Goal: Information Seeking & Learning: Learn about a topic

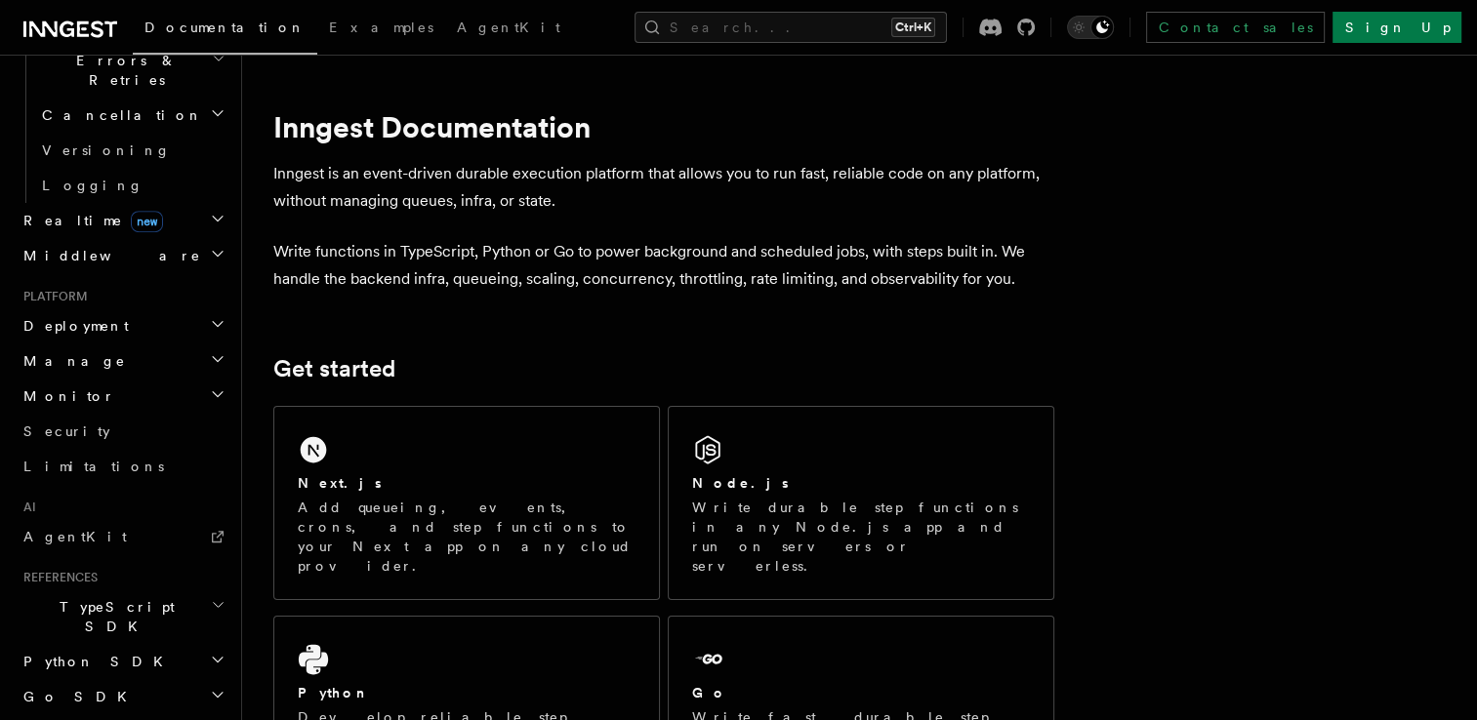
scroll to position [792, 0]
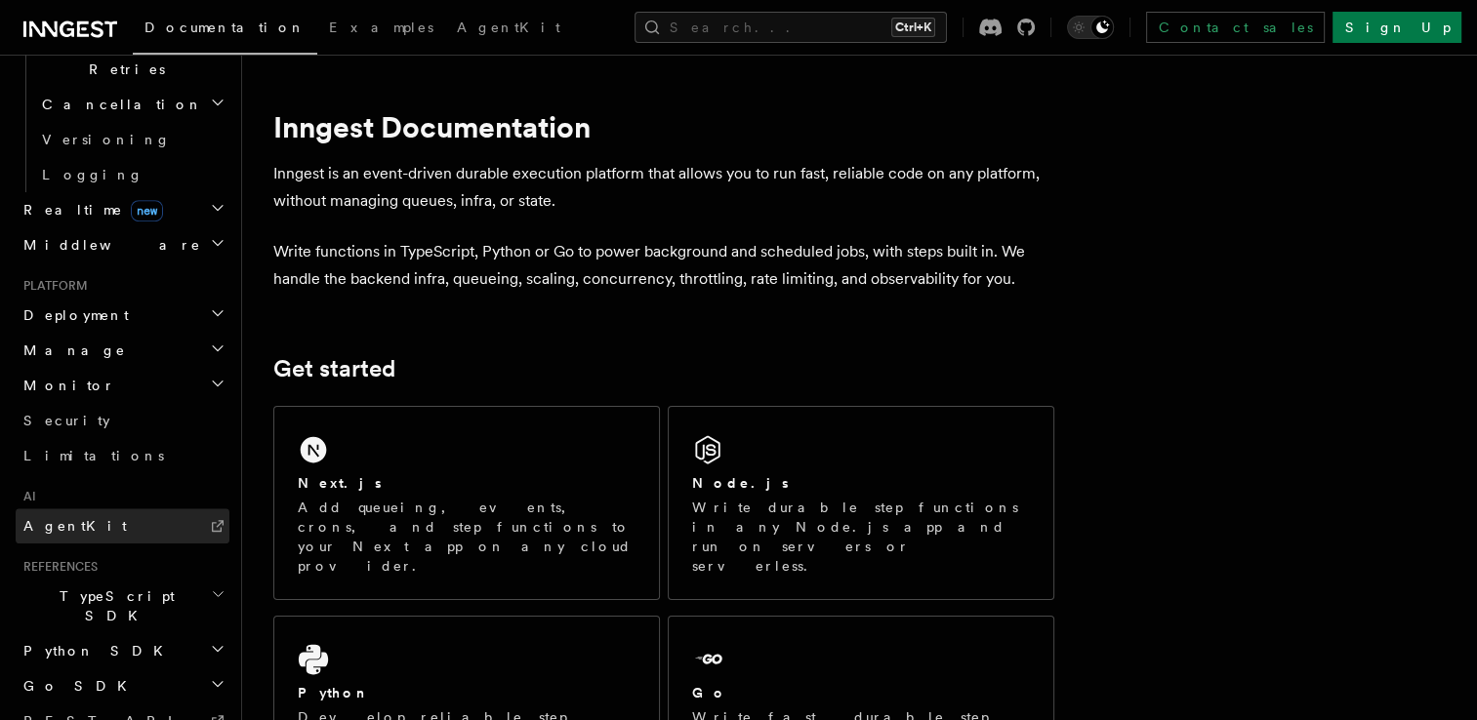
click at [210, 518] on icon at bounding box center [218, 526] width 16 height 16
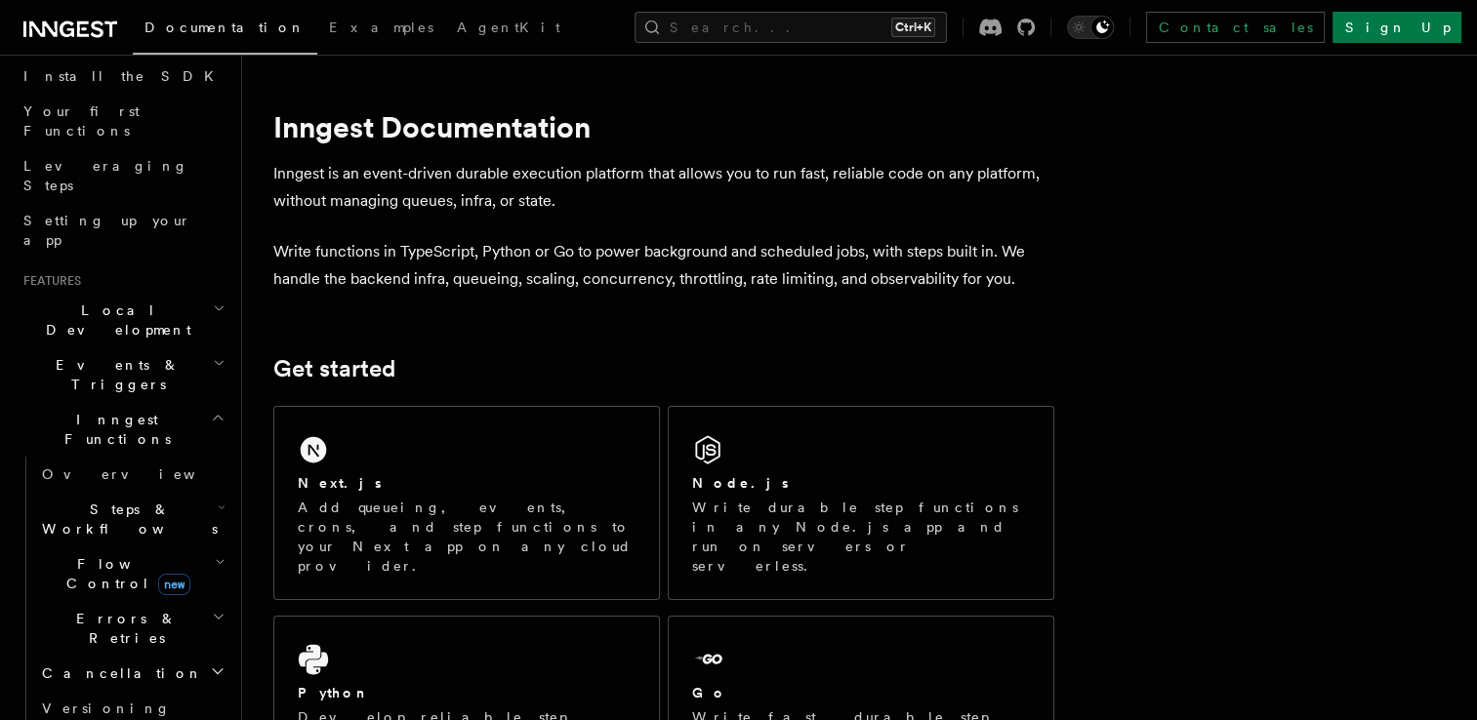
scroll to position [249, 0]
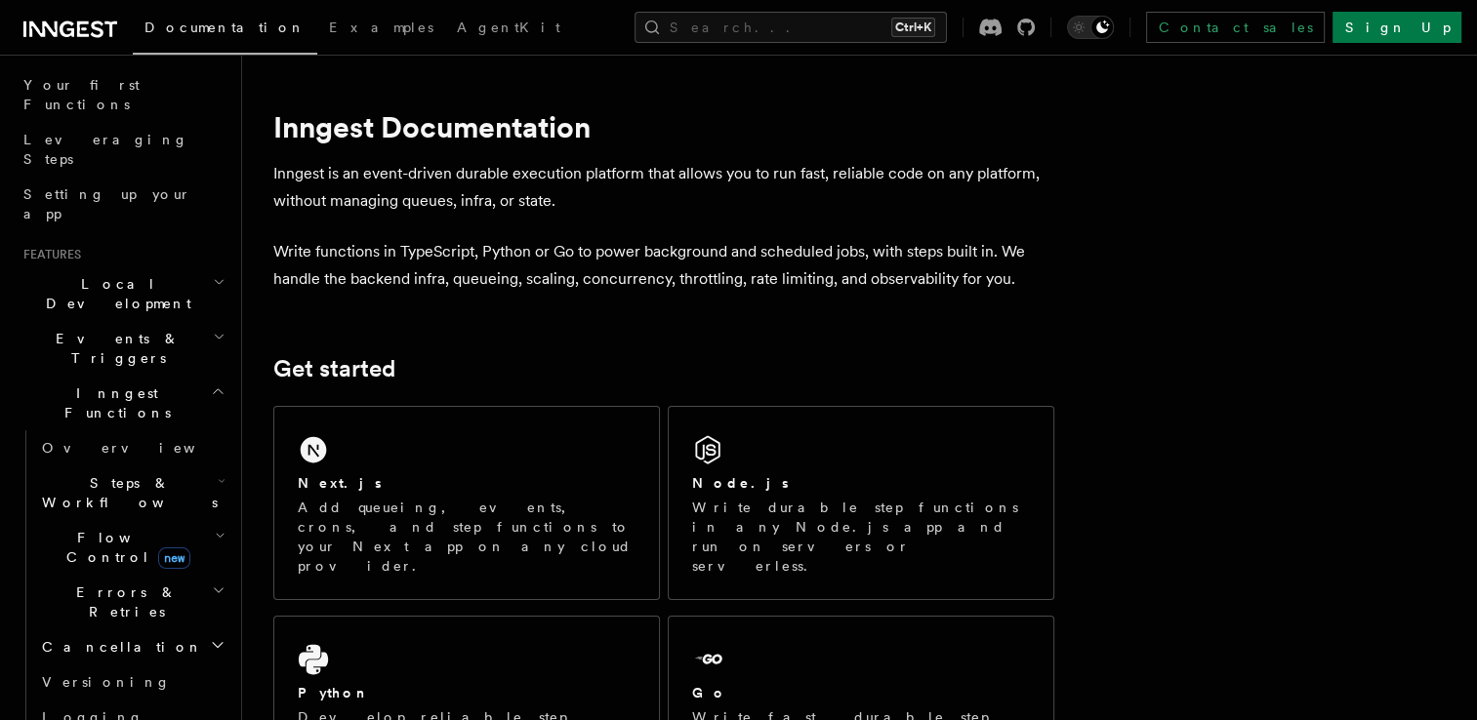
click at [218, 473] on icon "button" at bounding box center [222, 481] width 8 height 16
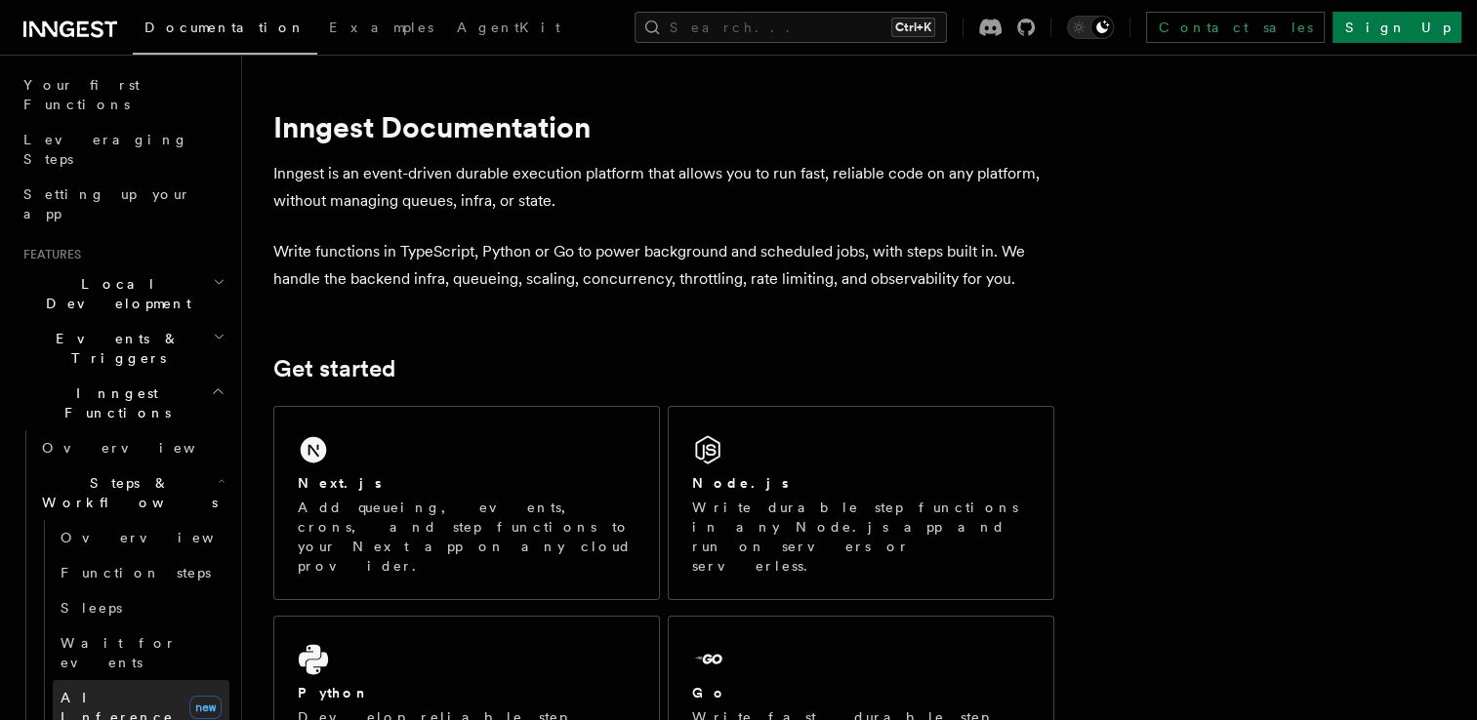
click at [133, 690] on span "AI Inference" at bounding box center [117, 707] width 113 height 35
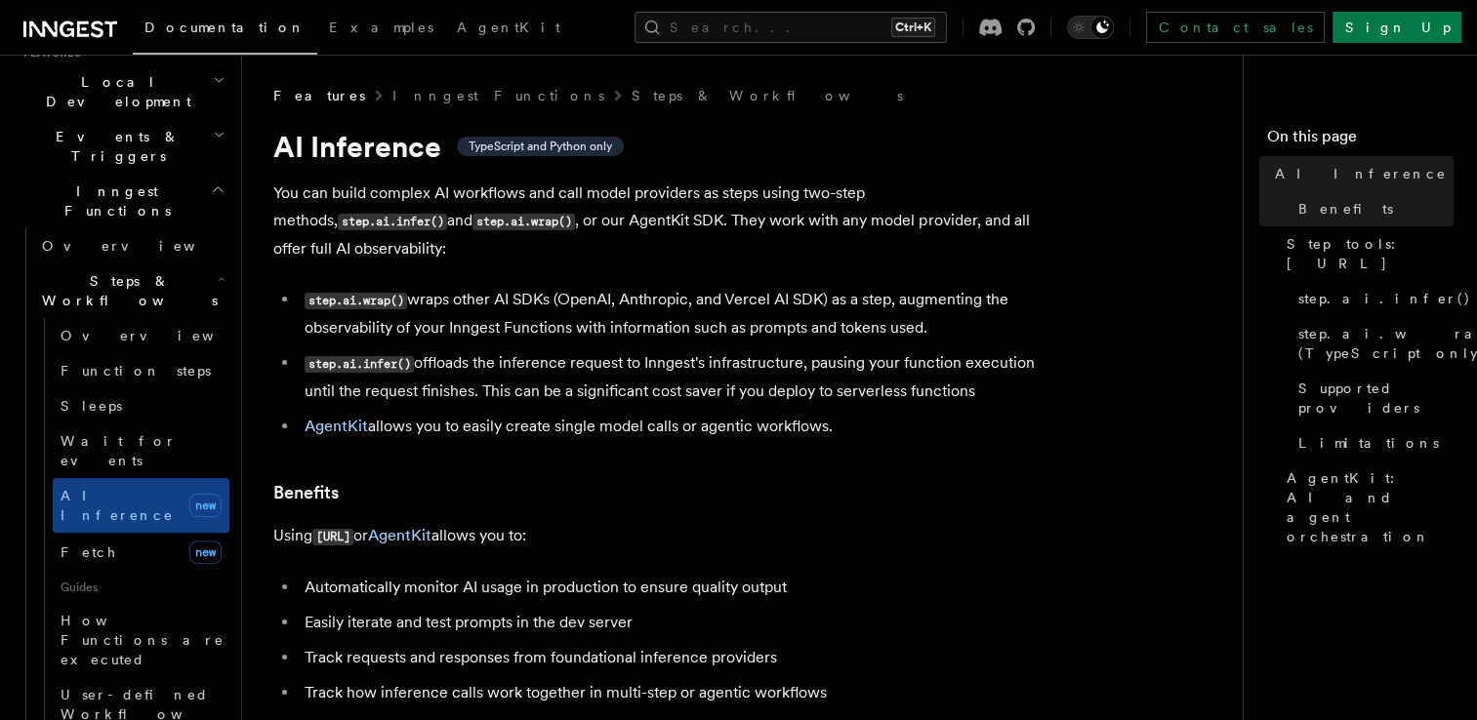
scroll to position [437, 0]
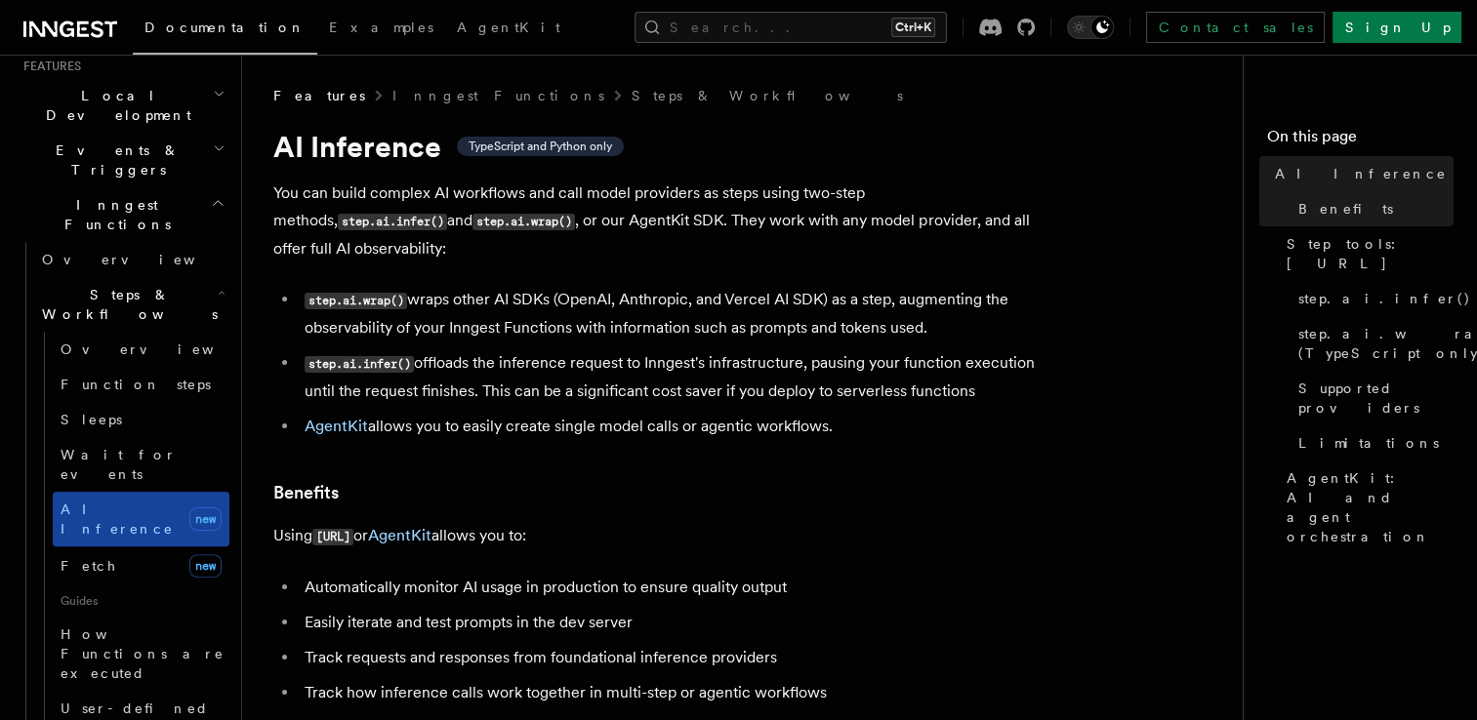
click at [143, 492] on link "AI Inference new" at bounding box center [141, 519] width 177 height 55
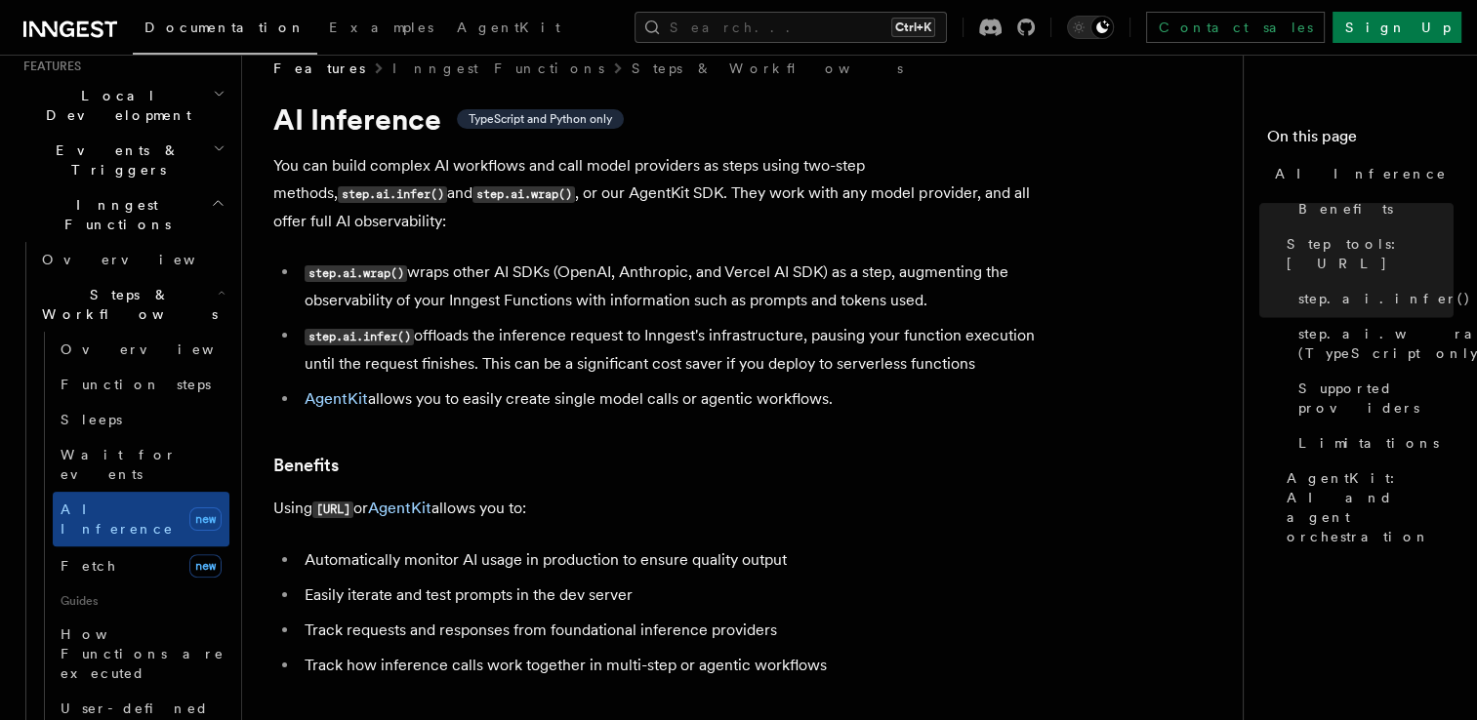
scroll to position [0, 0]
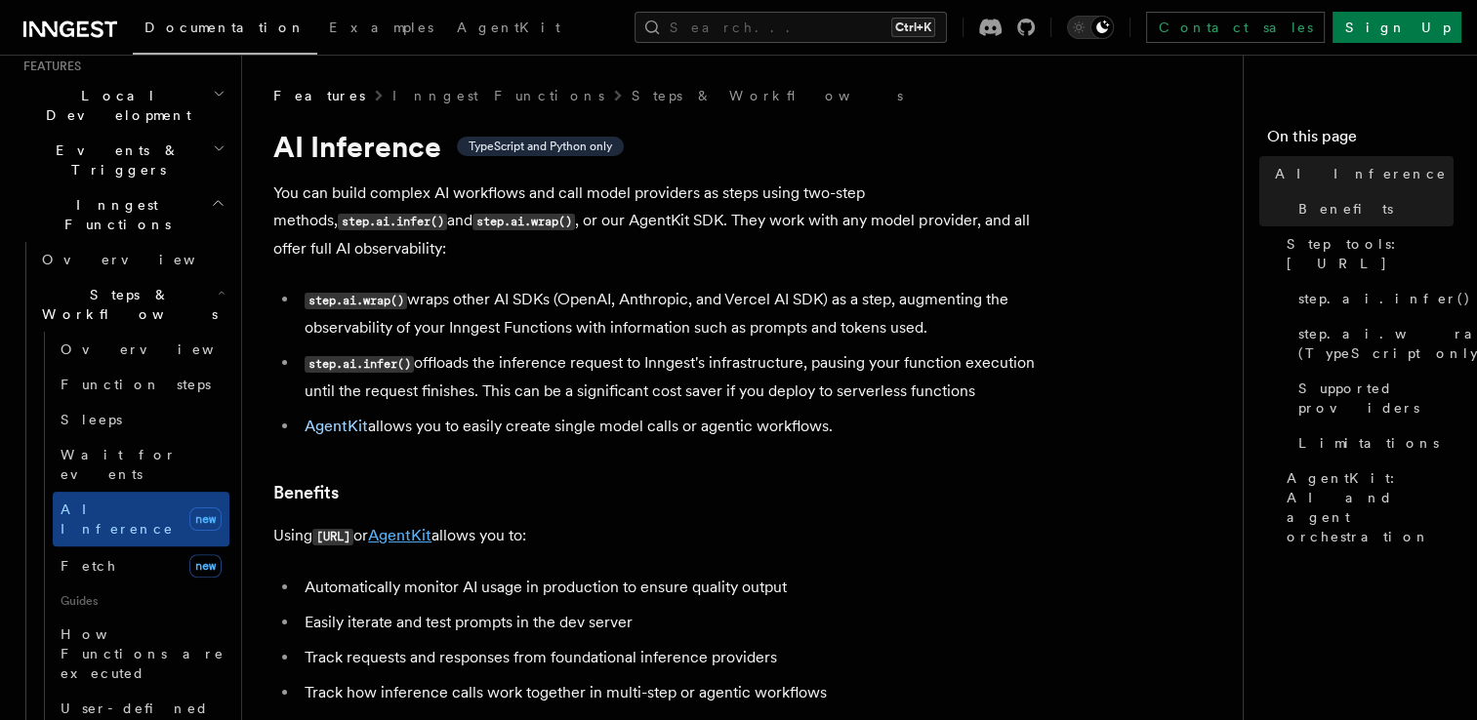
click at [420, 526] on link "AgentKit" at bounding box center [399, 535] width 63 height 19
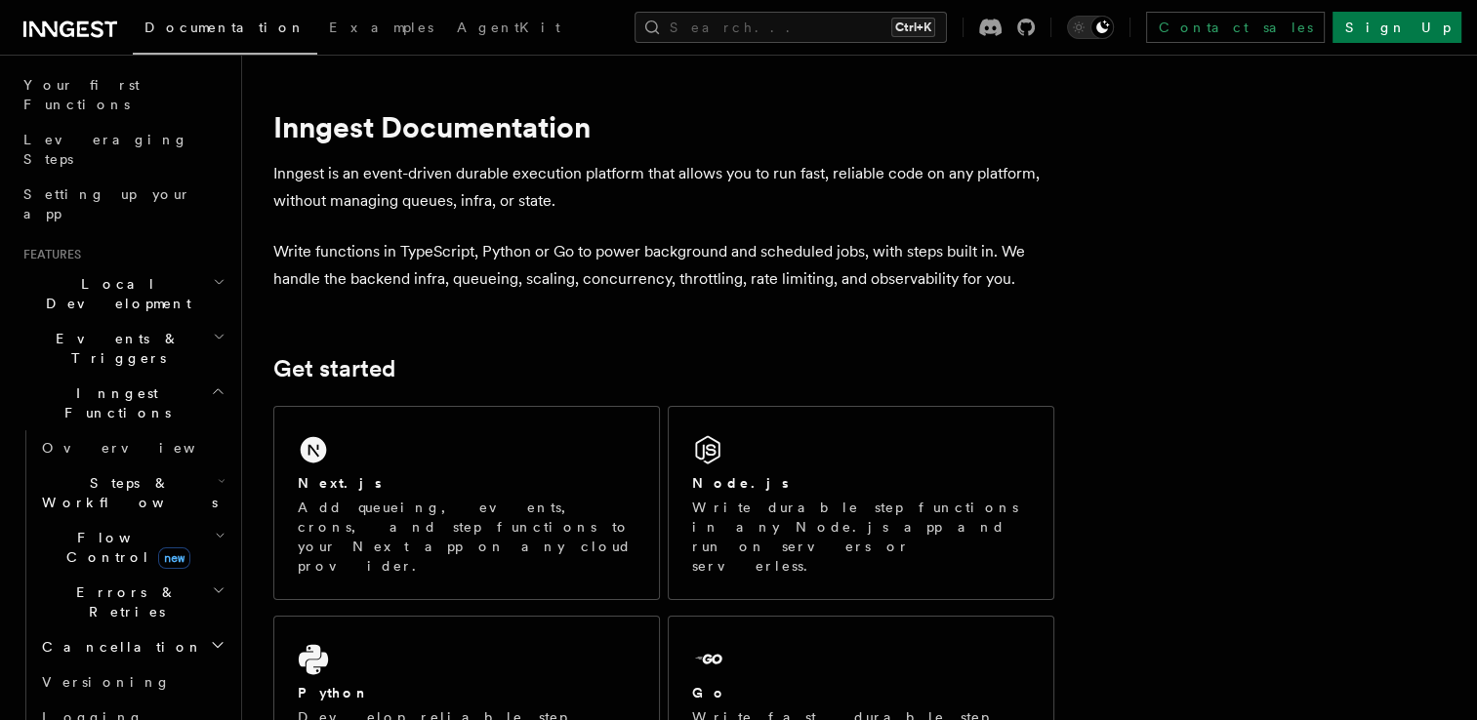
scroll to position [250, 0]
click at [173, 465] on h2 "Steps & Workflows" at bounding box center [131, 492] width 195 height 55
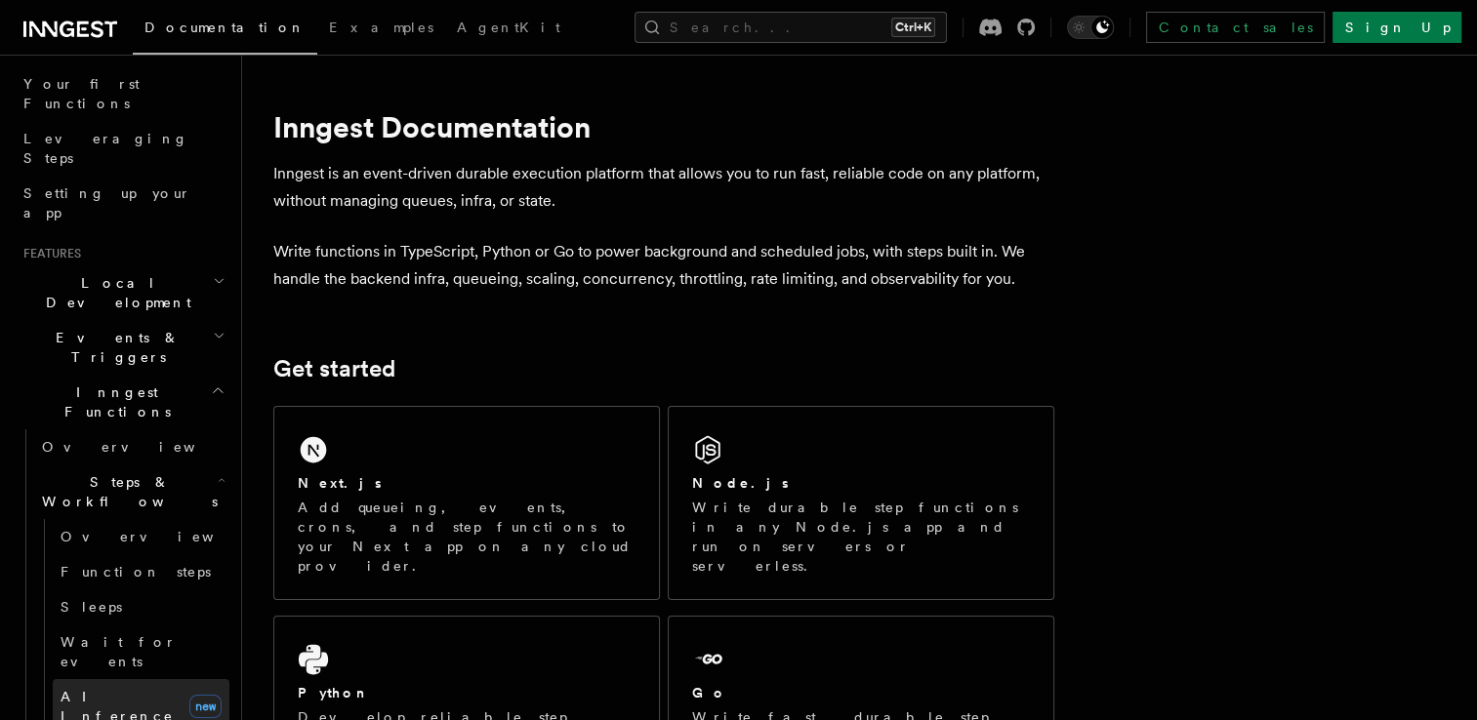
click at [124, 689] on span "AI Inference" at bounding box center [117, 706] width 113 height 35
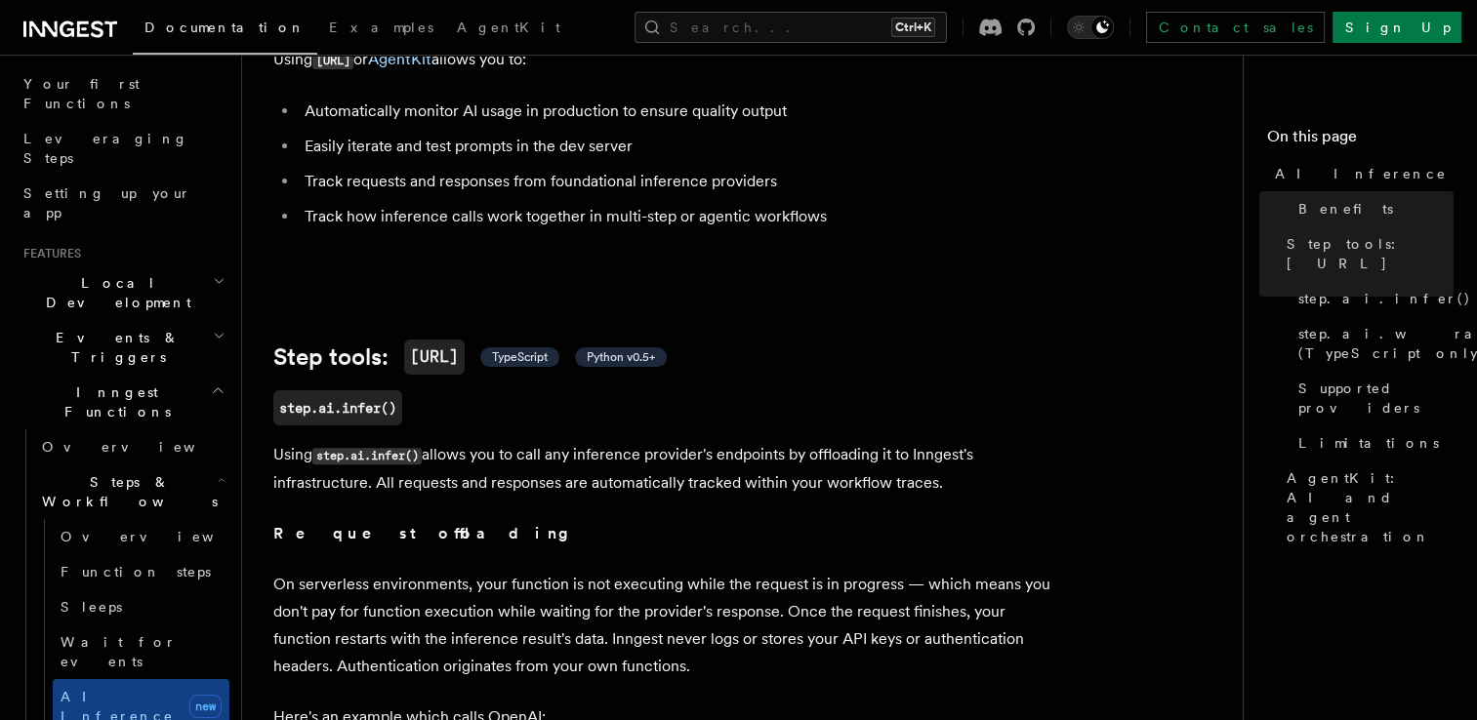
scroll to position [437, 0]
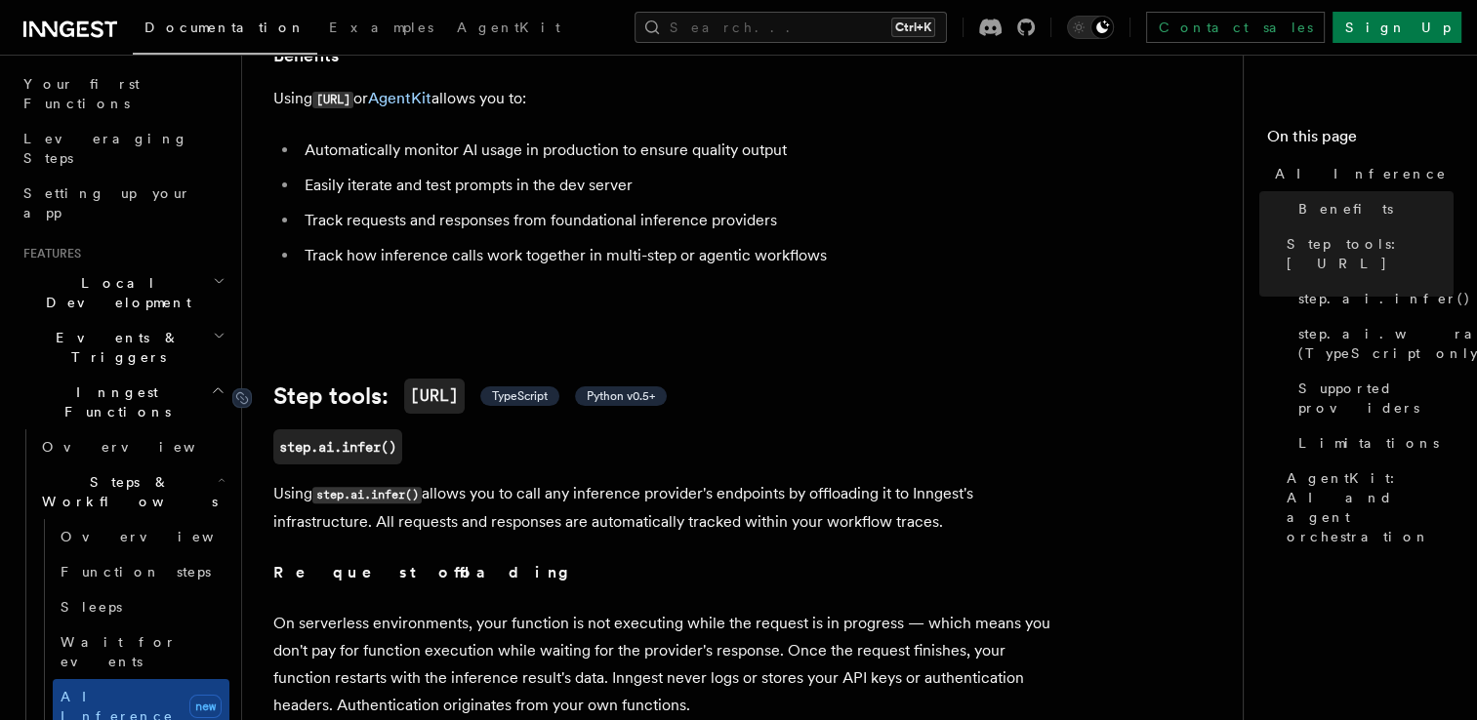
click at [548, 388] on span "TypeScript" at bounding box center [520, 396] width 56 height 16
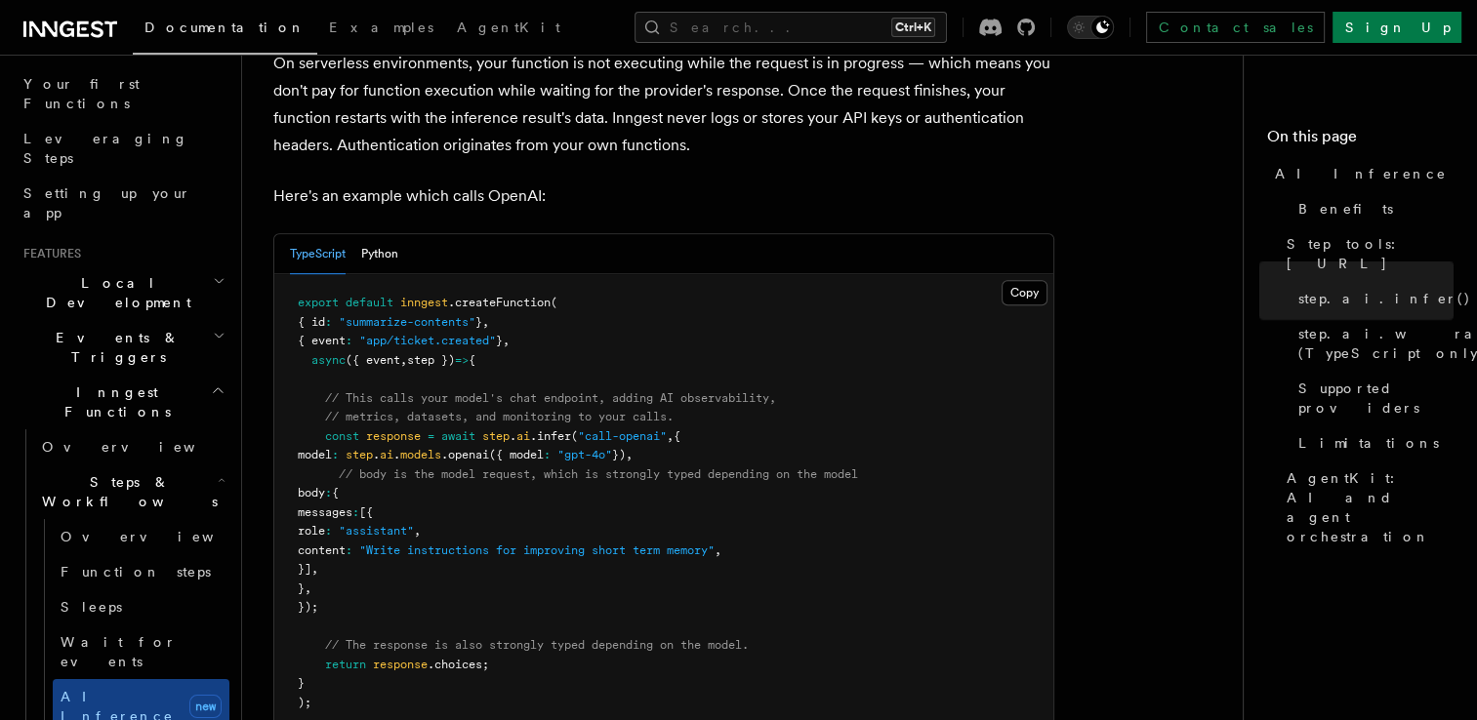
scroll to position [996, 0]
click at [213, 273] on icon "button" at bounding box center [219, 281] width 13 height 16
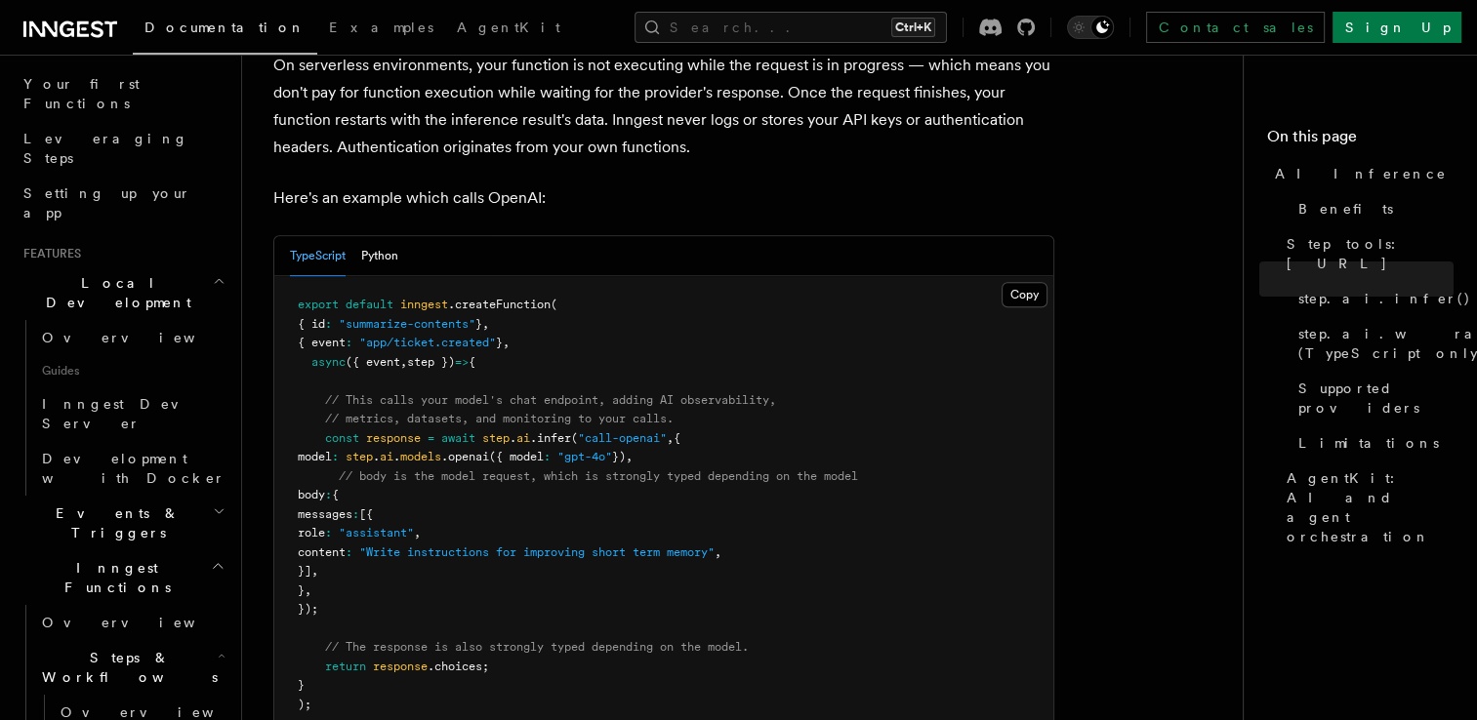
click at [213, 273] on icon "button" at bounding box center [219, 281] width 13 height 16
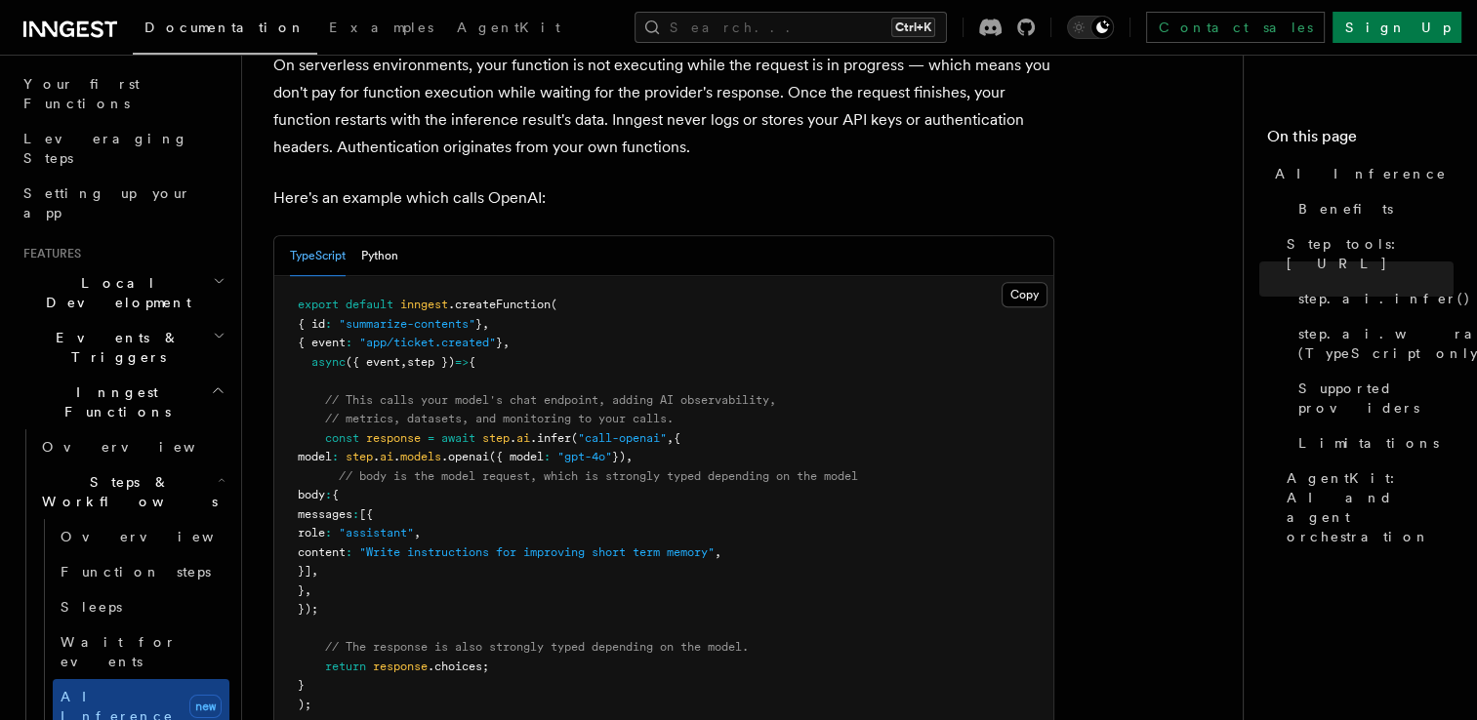
click at [185, 320] on h2 "Events & Triggers" at bounding box center [123, 347] width 214 height 55
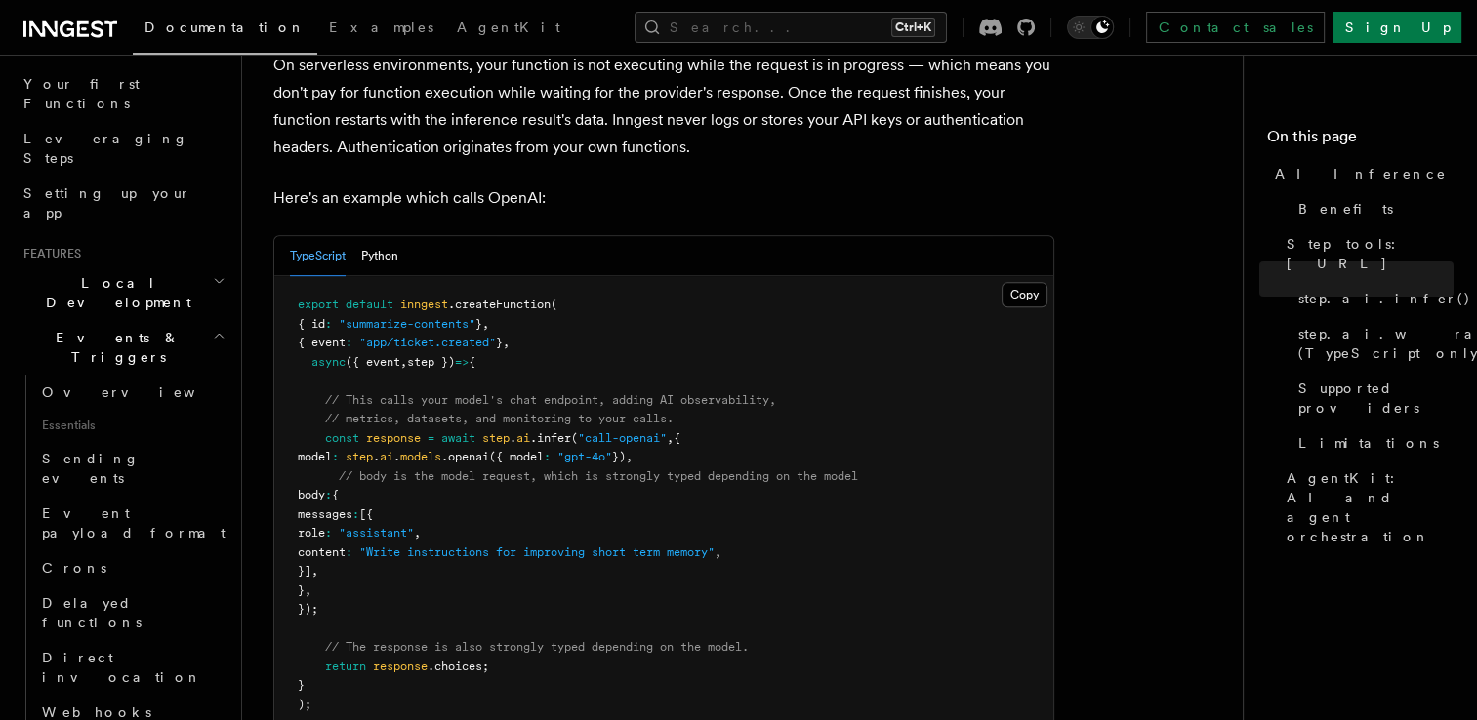
click at [185, 320] on h2 "Events & Triggers" at bounding box center [123, 347] width 214 height 55
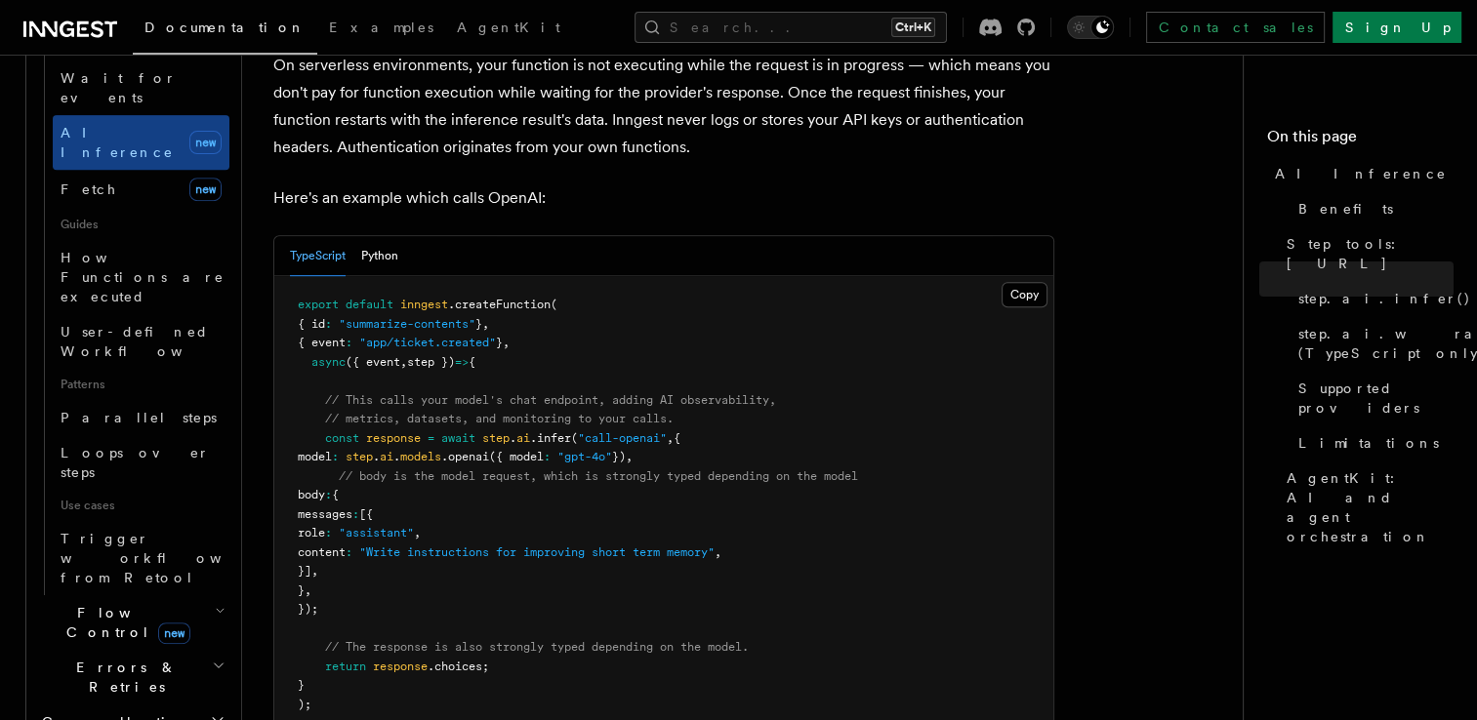
scroll to position [830, 0]
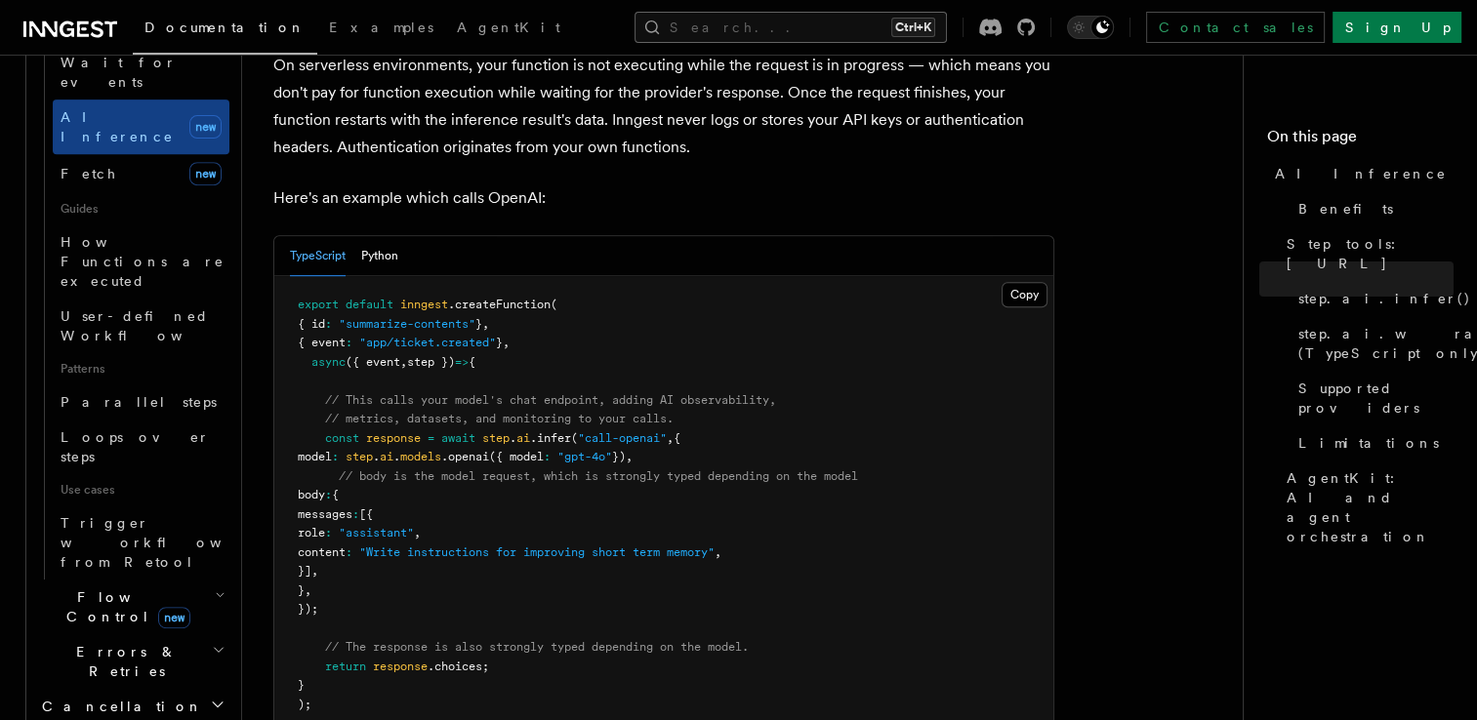
click at [832, 26] on button "Search... Ctrl+K" at bounding box center [790, 27] width 312 height 31
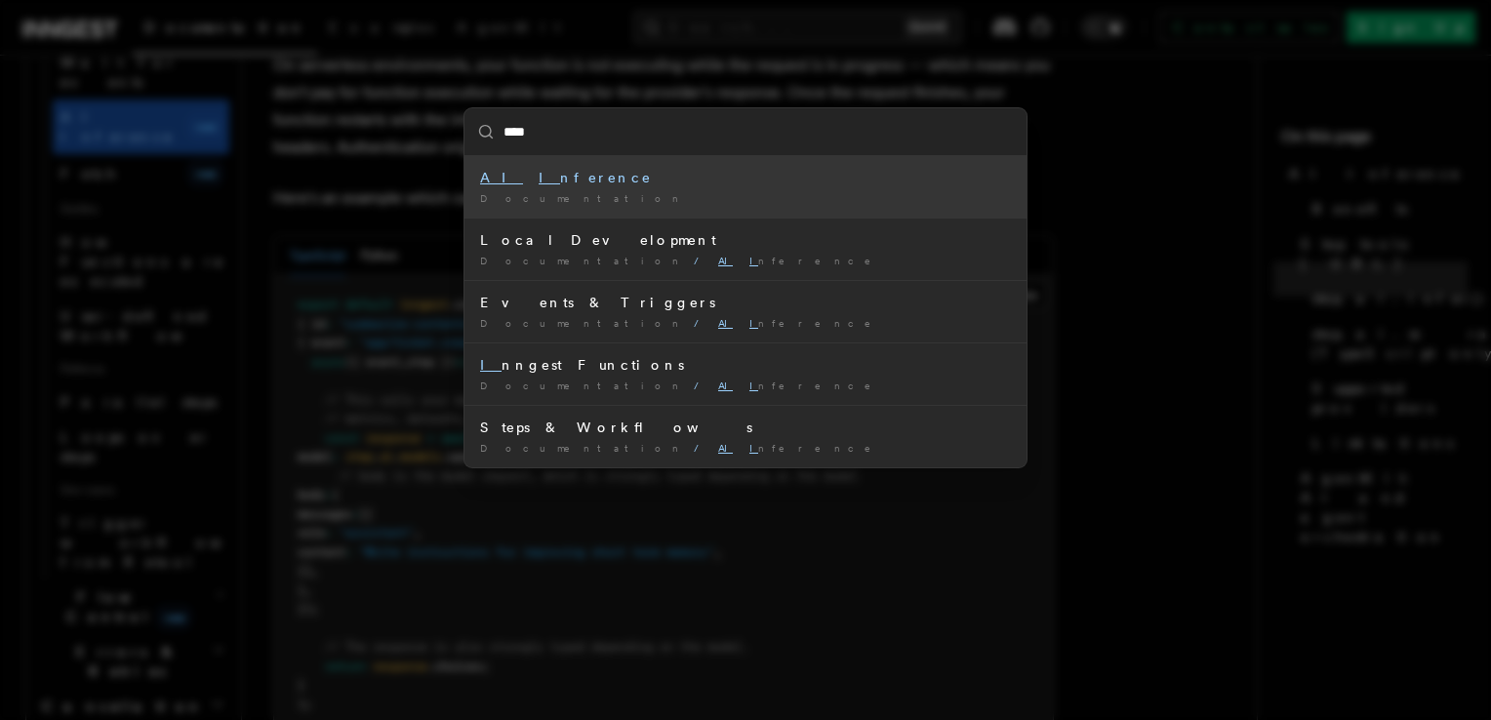
type input "*****"
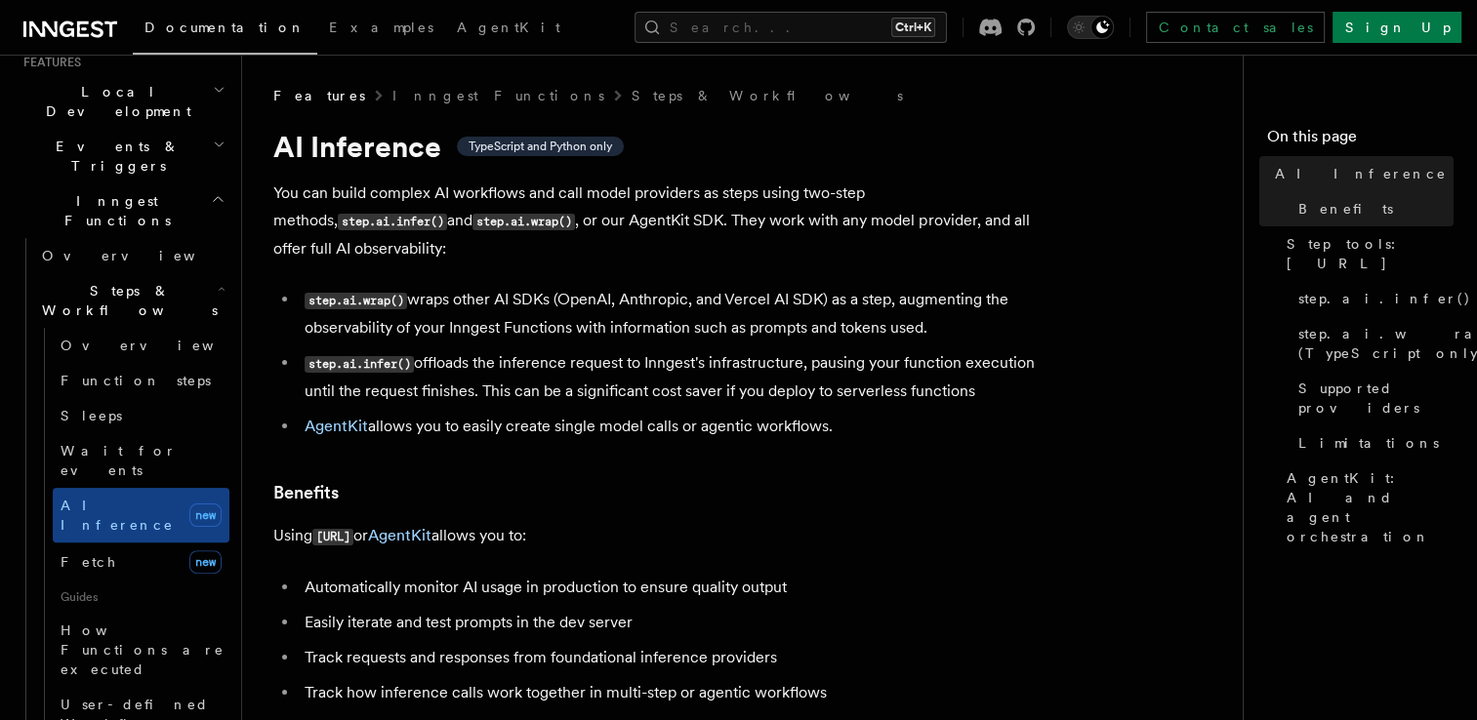
scroll to position [441, 0]
click at [117, 498] on span "AI Inference" at bounding box center [117, 515] width 113 height 35
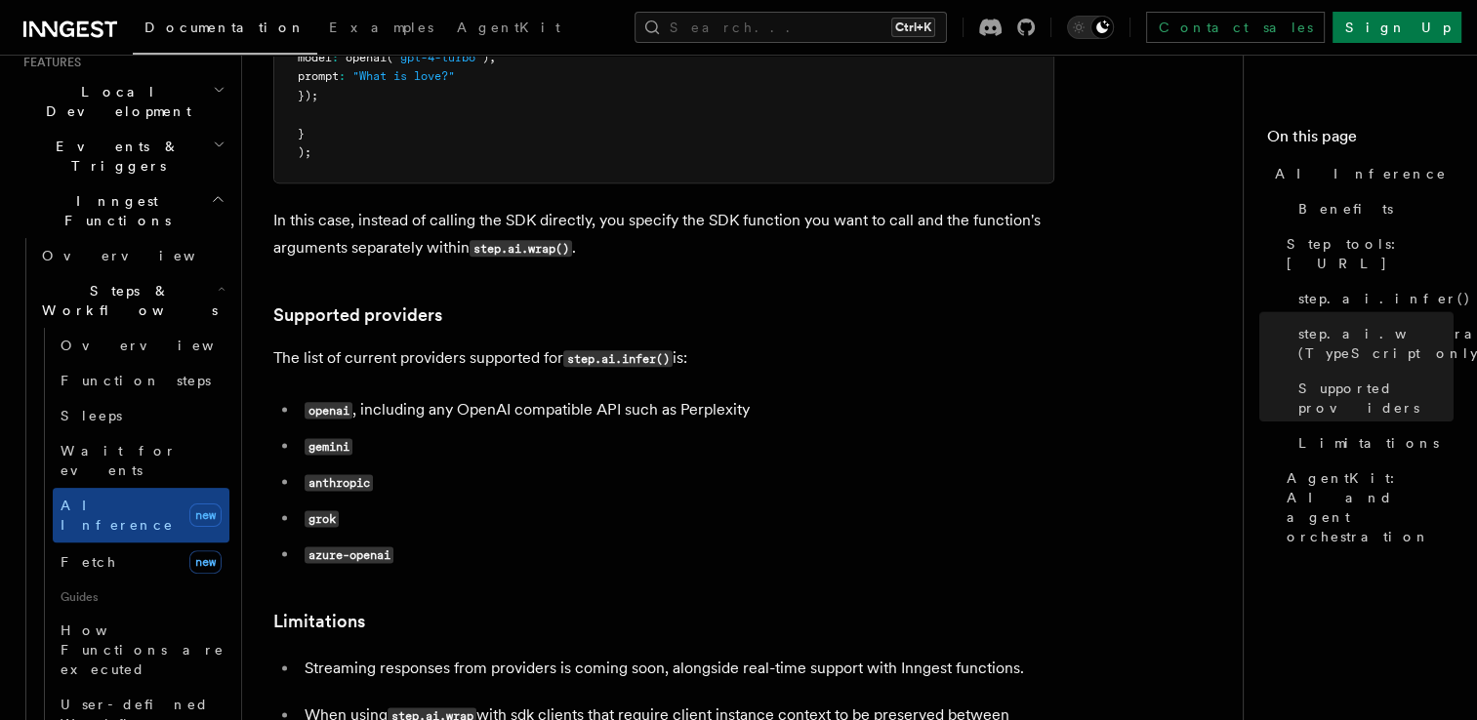
scroll to position [2362, 0]
click at [324, 510] on code "grok" at bounding box center [322, 518] width 34 height 17
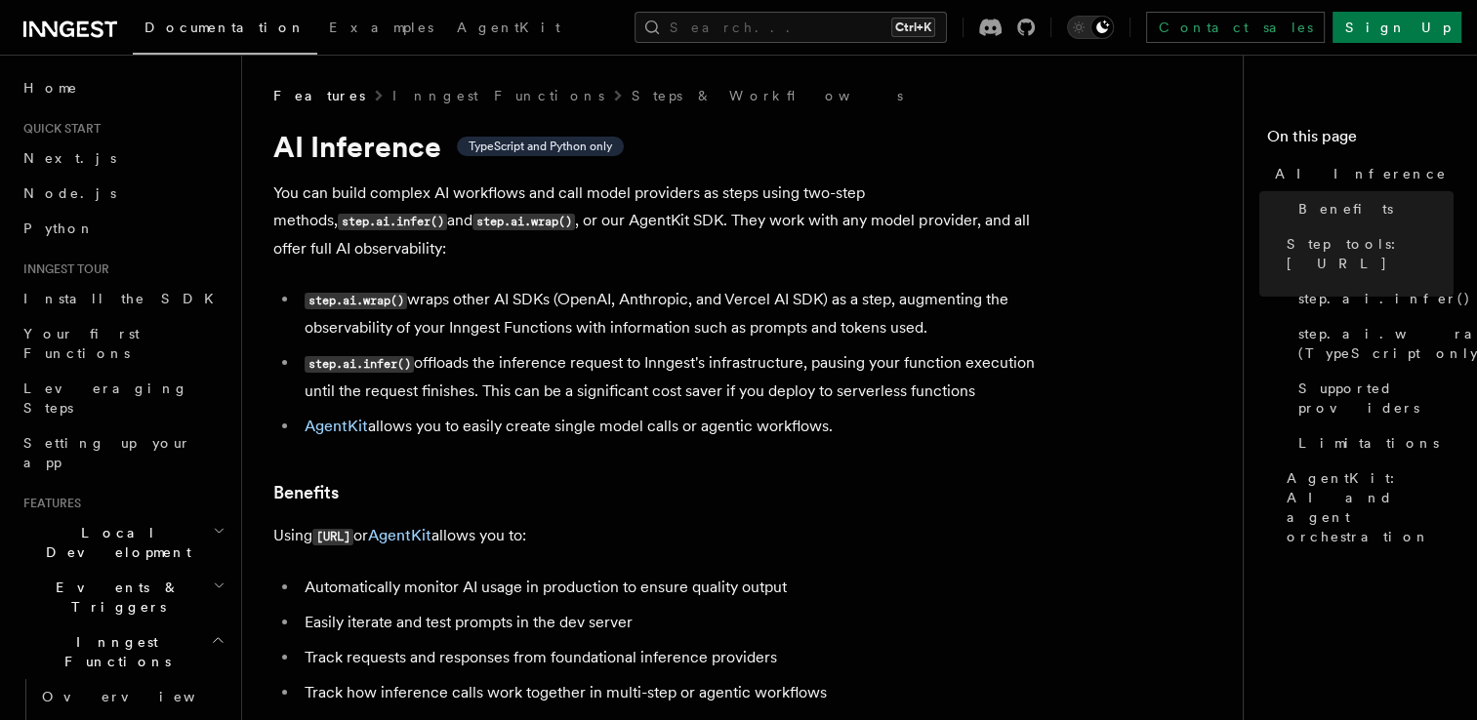
scroll to position [0, 0]
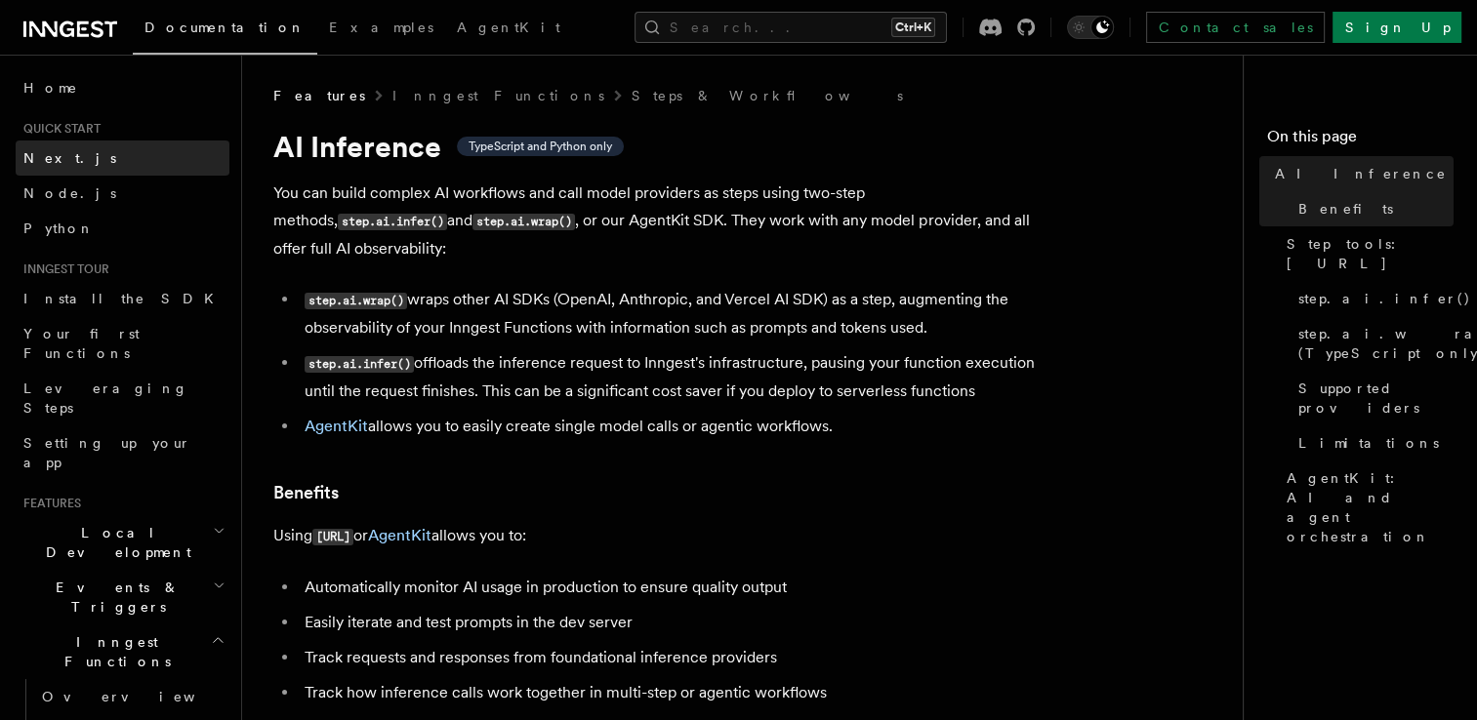
click at [71, 164] on link "Next.js" at bounding box center [123, 158] width 214 height 35
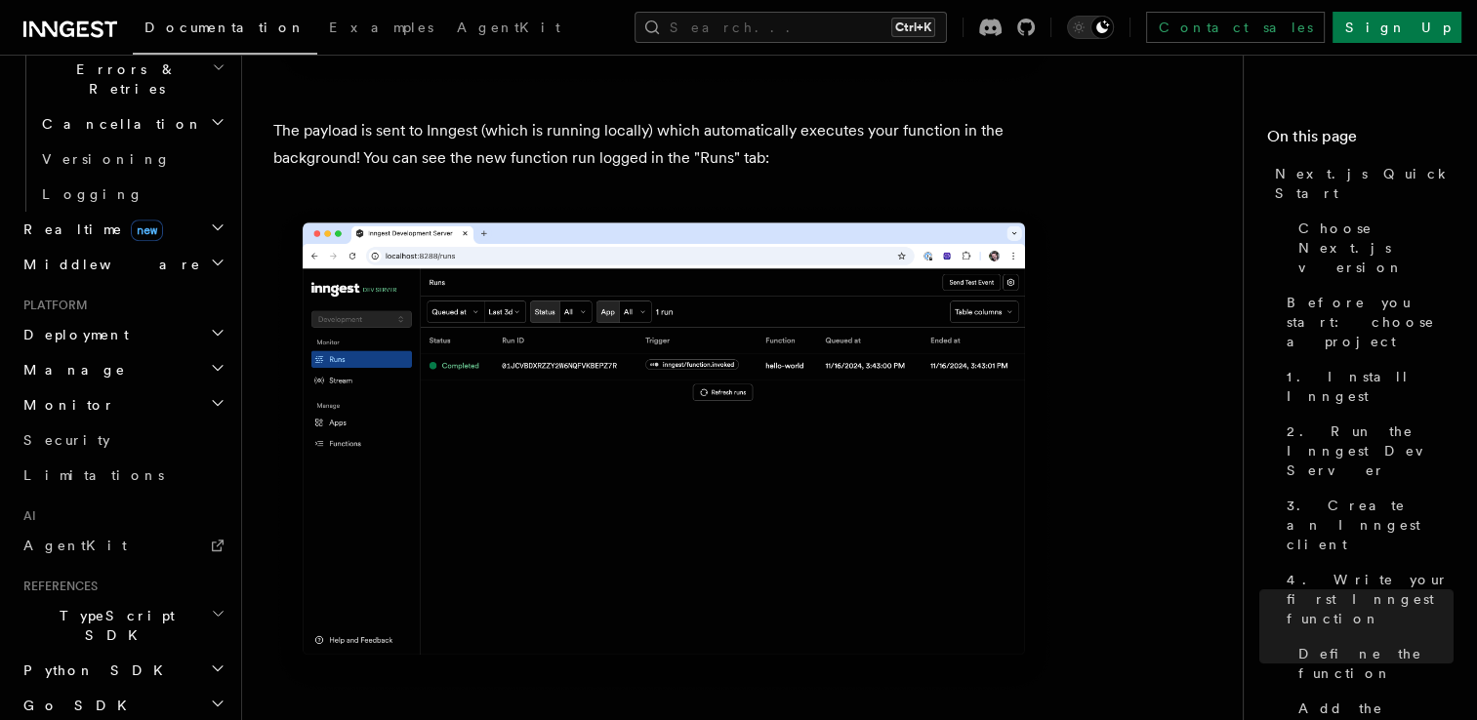
scroll to position [772, 0]
click at [118, 528] on link "AgentKit" at bounding box center [123, 545] width 214 height 35
